Goal: Task Accomplishment & Management: Use online tool/utility

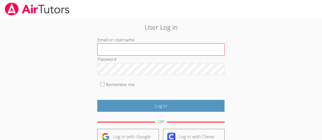
click at [128, 46] on input "Email or Username" at bounding box center [160, 49] width 127 height 12
type input "justinm"
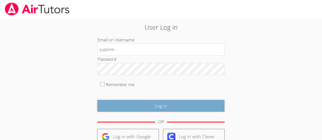
click at [130, 107] on input "Log in" at bounding box center [160, 106] width 127 height 12
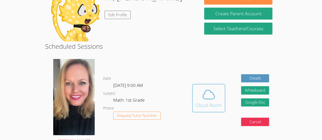
scroll to position [58, 0]
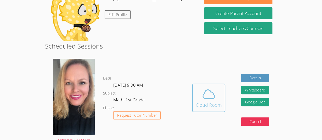
click at [205, 94] on icon at bounding box center [208, 94] width 14 height 14
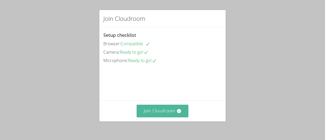
click at [161, 107] on button "Join Cloudroom" at bounding box center [163, 111] width 52 height 12
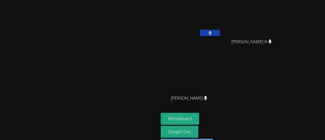
click at [220, 34] on button at bounding box center [210, 33] width 20 height 6
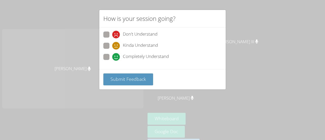
click at [164, 53] on span "Completely Understand" at bounding box center [146, 57] width 46 height 8
click at [117, 54] on input "Completely Understand" at bounding box center [114, 56] width 4 height 4
radio input "true"
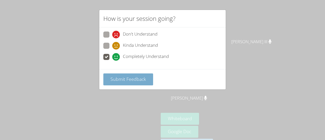
click at [134, 75] on button "Submit Feedback" at bounding box center [128, 79] width 50 height 12
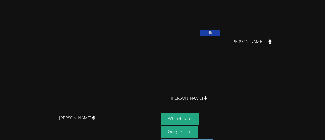
click at [200, 30] on button at bounding box center [210, 33] width 20 height 6
click at [220, 31] on button at bounding box center [210, 33] width 20 height 6
